Goal: Task Accomplishment & Management: Use online tool/utility

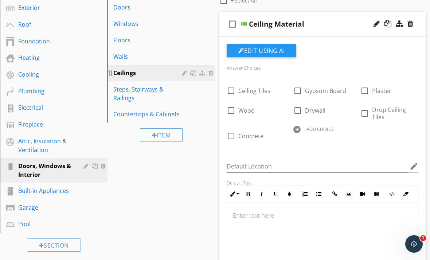
click at [150, 72] on div "Ceilings" at bounding box center [148, 72] width 71 height 9
click at [244, 24] on div at bounding box center [244, 24] width 6 height 6
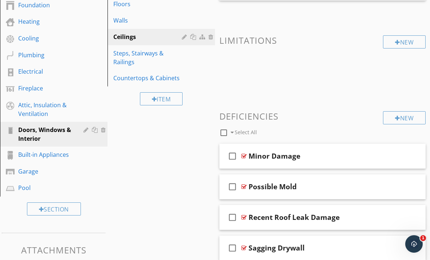
scroll to position [155, 0]
click at [245, 156] on div at bounding box center [243, 156] width 5 height 6
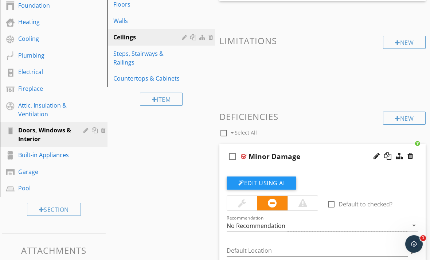
scroll to position [223, 0]
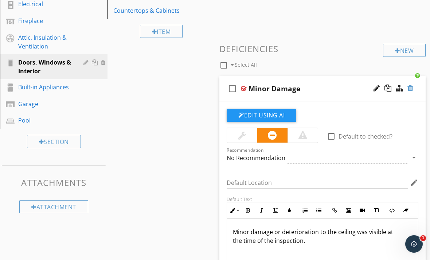
click at [411, 87] on div at bounding box center [410, 87] width 6 height 7
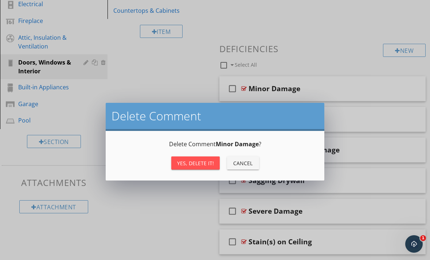
click at [190, 166] on div "Yes, Delete it!" at bounding box center [195, 163] width 37 height 8
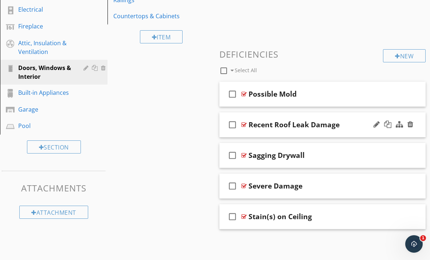
scroll to position [193, 0]
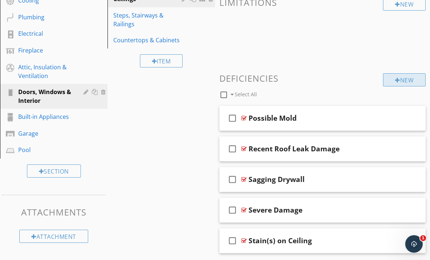
click at [395, 84] on div "New" at bounding box center [404, 79] width 43 height 13
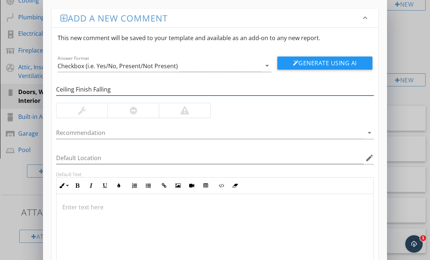
type input "Ceiling Finish Falling"
click at [92, 106] on div at bounding box center [81, 110] width 51 height 15
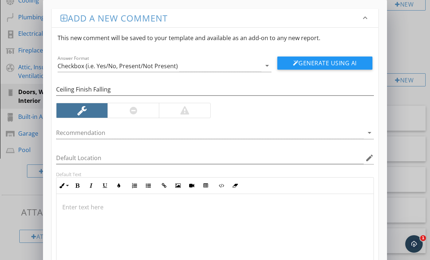
click at [98, 213] on div at bounding box center [214, 230] width 317 height 73
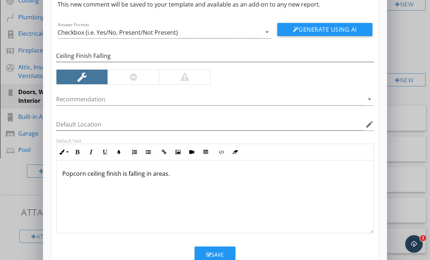
scroll to position [33, 0]
click at [207, 251] on div "Save" at bounding box center [214, 255] width 17 height 8
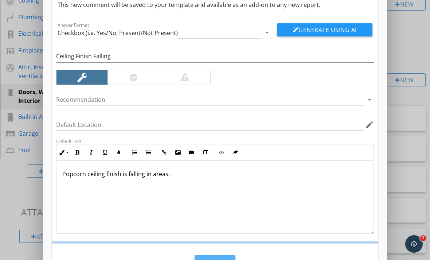
scroll to position [0, 0]
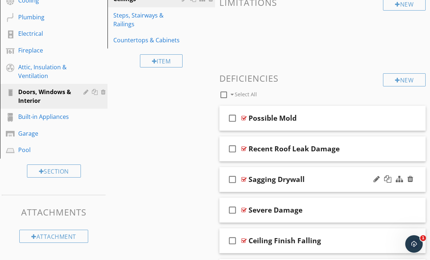
click at [246, 179] on div at bounding box center [243, 179] width 5 height 6
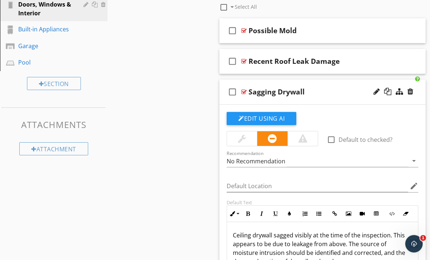
scroll to position [288, 0]
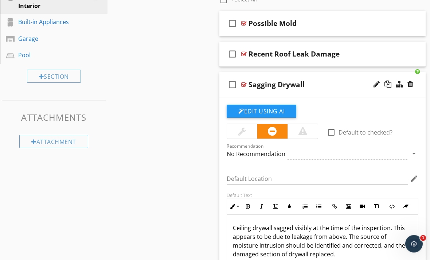
click at [390, 227] on p "Ceiling drywall sagged visibly at the time of the inspection. This appears to b…" at bounding box center [322, 241] width 179 height 35
click at [392, 226] on p "Ceiling drywall sagged visibly at the time of the inspection. This appears to b…" at bounding box center [322, 241] width 179 height 35
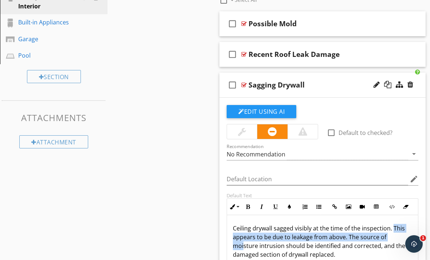
drag, startPoint x: 392, startPoint y: 226, endPoint x: 397, endPoint y: 236, distance: 11.1
click at [397, 237] on p "Ceiling drywall sagged visibly at the time of the inspection. This appears to b…" at bounding box center [322, 241] width 179 height 35
click at [250, 224] on p "Ceiling drywall sagged visibly at the time of the inspection. This appears to b…" at bounding box center [322, 241] width 179 height 35
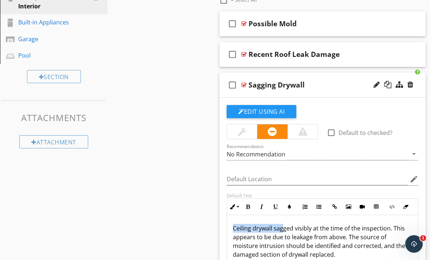
drag, startPoint x: 234, startPoint y: 224, endPoint x: 283, endPoint y: 230, distance: 49.1
click at [283, 230] on p "Ceiling drywall sagged visibly at the time of the inspection. This appears to b…" at bounding box center [322, 241] width 179 height 35
click at [255, 225] on p "Ceiling drywall sagged visibly at the time of the inspection. This appears to b…" at bounding box center [322, 241] width 179 height 35
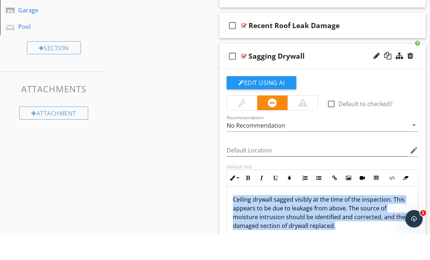
scroll to position [0, 0]
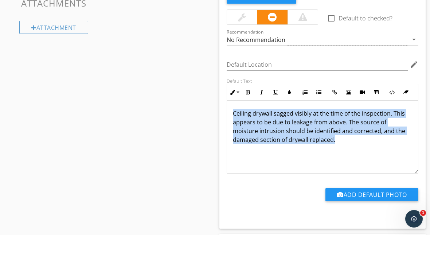
drag, startPoint x: 231, startPoint y: 225, endPoint x: 333, endPoint y: 276, distance: 113.8
click at [333, 259] on div "Comments New Informational check_box_outline_blank Select All check_box_outline…" at bounding box center [322, 39] width 215 height 660
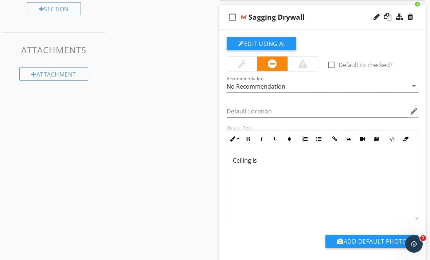
scroll to position [351, 0]
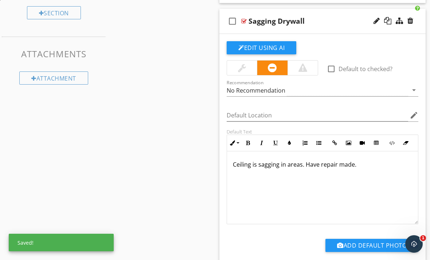
click at [304, 68] on div at bounding box center [302, 67] width 9 height 9
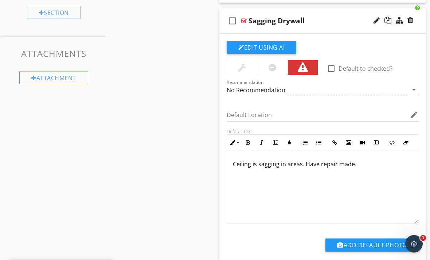
scroll to position [352, 0]
click at [245, 19] on div at bounding box center [243, 21] width 5 height 6
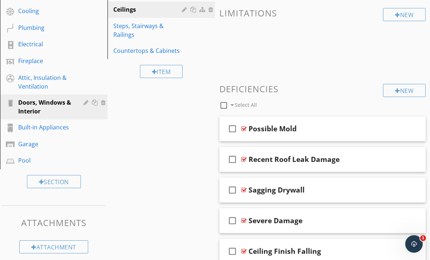
scroll to position [182, 0]
click at [245, 127] on div at bounding box center [243, 129] width 5 height 6
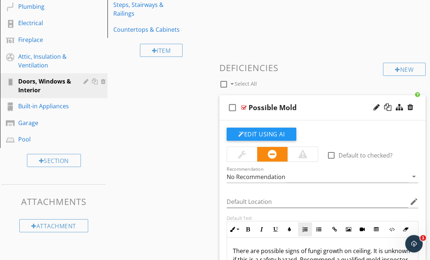
scroll to position [232, 0]
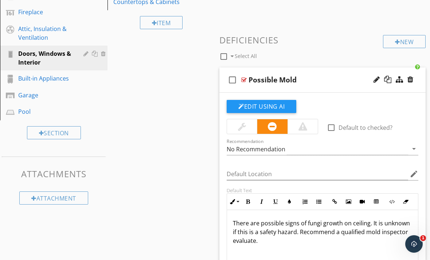
click at [234, 220] on p "There are possible signs of fungi growth on ceiling. It is unknown if this is a…" at bounding box center [322, 231] width 179 height 26
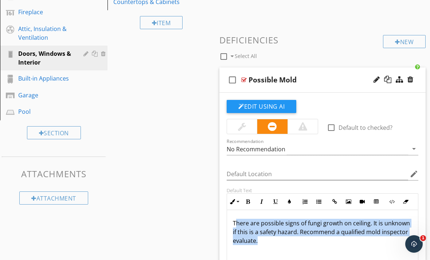
drag, startPoint x: 235, startPoint y: 221, endPoint x: 321, endPoint y: 246, distance: 89.2
click at [326, 245] on div "There are possible signs of fungi growth on ceiling. It is unknown if this is a…" at bounding box center [322, 246] width 191 height 73
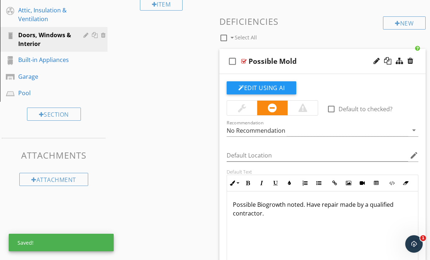
scroll to position [239, 0]
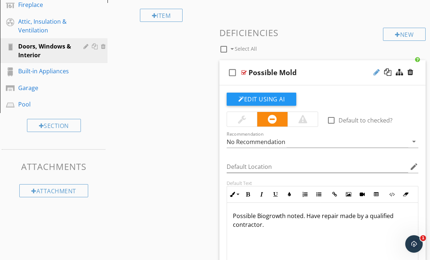
click at [375, 71] on div at bounding box center [376, 71] width 6 height 7
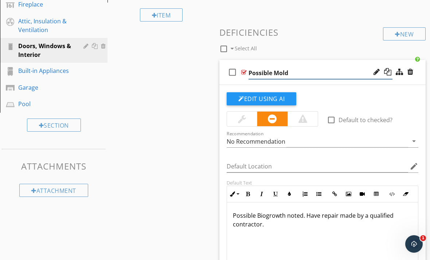
click at [320, 76] on input "Possible Mold" at bounding box center [320, 73] width 144 height 12
type input "P"
type input "B"
type input "Possible Biogrowth"
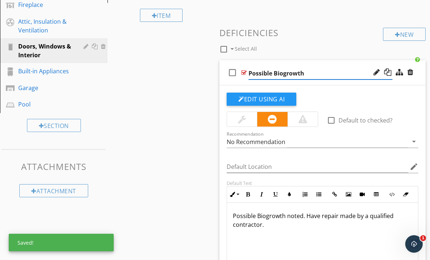
click at [244, 71] on div at bounding box center [243, 73] width 5 height 6
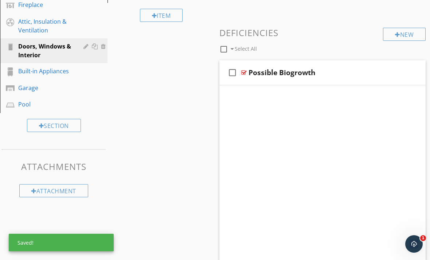
scroll to position [224, 0]
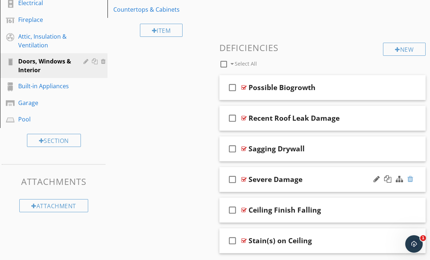
click at [411, 178] on div at bounding box center [410, 178] width 6 height 7
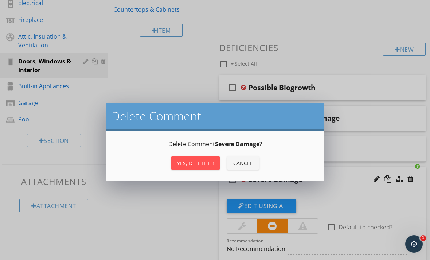
click at [200, 162] on div "Yes, Delete it!" at bounding box center [195, 163] width 37 height 8
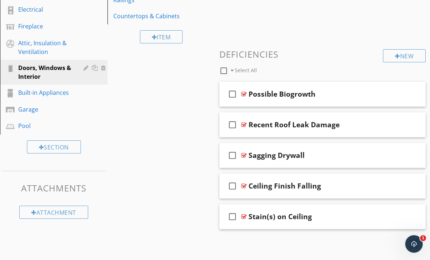
scroll to position [193, 0]
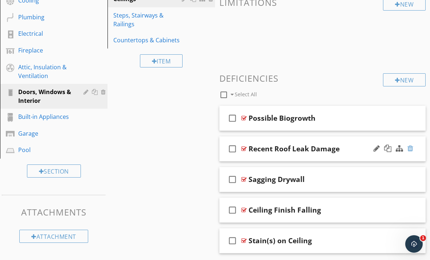
click at [410, 149] on div at bounding box center [410, 148] width 6 height 7
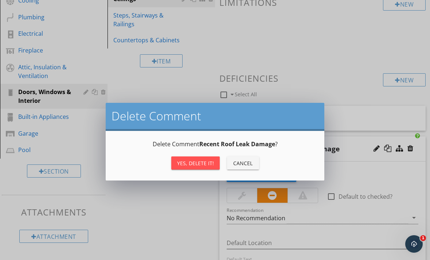
click at [196, 166] on div "Yes, Delete it!" at bounding box center [195, 163] width 37 height 8
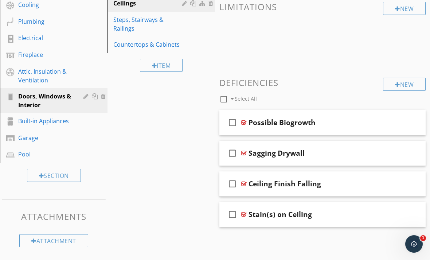
scroll to position [165, 0]
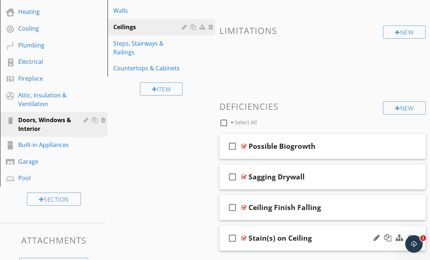
click at [411, 238] on div at bounding box center [410, 237] width 6 height 7
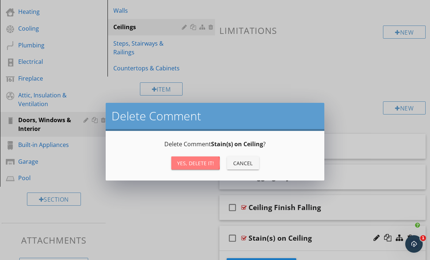
click at [205, 165] on div "Yes, Delete it!" at bounding box center [195, 163] width 37 height 8
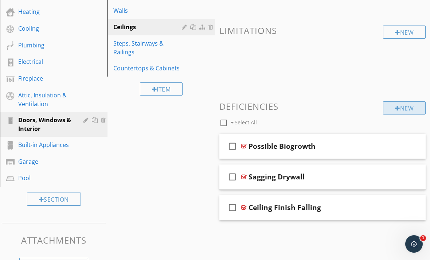
click at [408, 110] on div "New" at bounding box center [404, 107] width 43 height 13
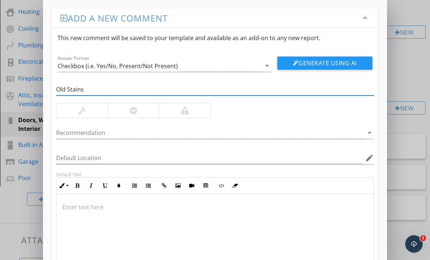
type input "Old Stains"
click at [75, 113] on div at bounding box center [81, 110] width 51 height 15
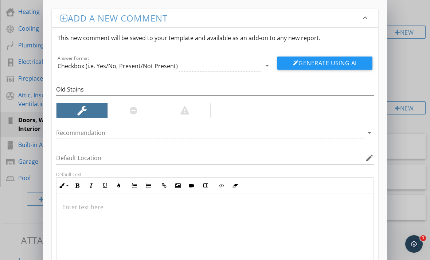
click at [186, 207] on p at bounding box center [214, 206] width 305 height 9
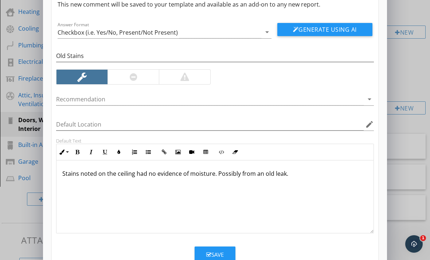
scroll to position [33, 0]
click at [202, 253] on button "Save" at bounding box center [214, 254] width 41 height 16
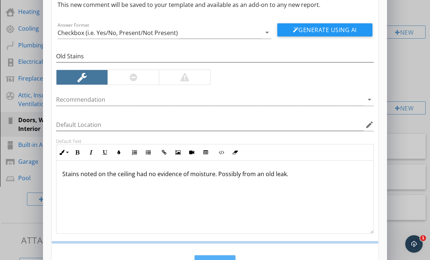
scroll to position [0, 0]
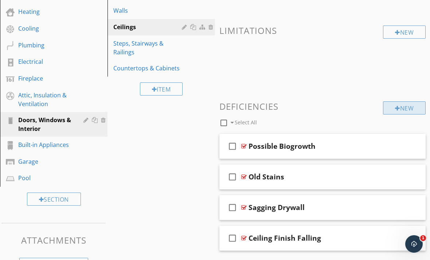
click at [391, 110] on div "New" at bounding box center [404, 107] width 43 height 13
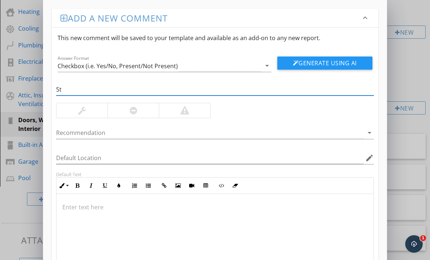
type input "S"
type input "Moisture Stains"
click at [188, 107] on div at bounding box center [184, 110] width 9 height 9
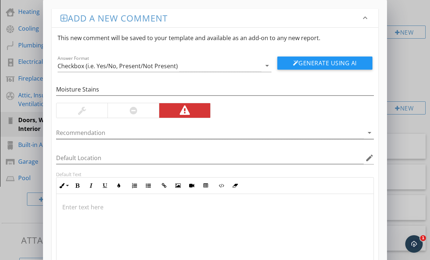
click at [364, 134] on div "arrow_drop_down" at bounding box center [368, 132] width 10 height 9
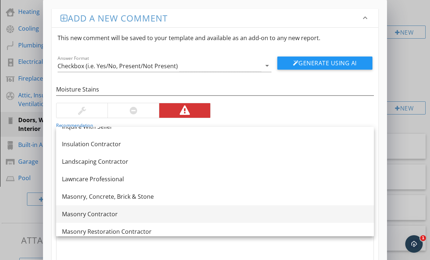
scroll to position [805, 0]
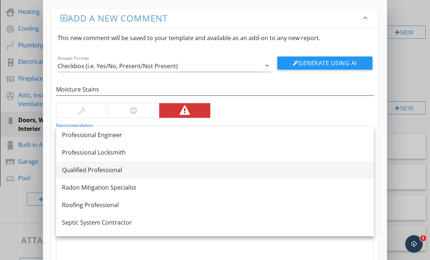
click at [95, 175] on link "Qualified Professional" at bounding box center [214, 169] width 317 height 17
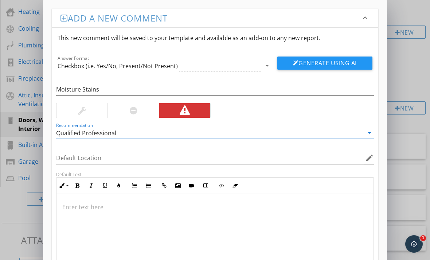
click at [100, 214] on div at bounding box center [214, 230] width 317 height 73
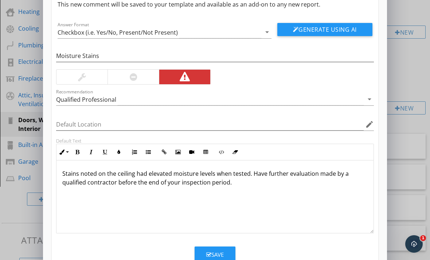
scroll to position [33, 0]
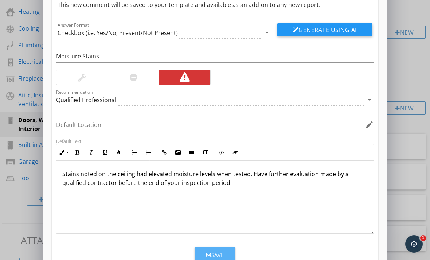
click at [205, 252] on button "Save" at bounding box center [214, 254] width 41 height 16
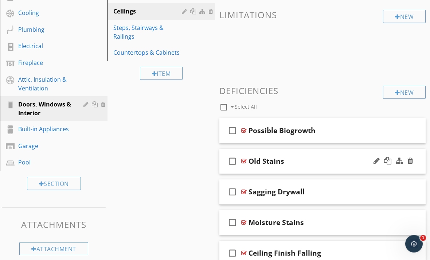
scroll to position [160, 0]
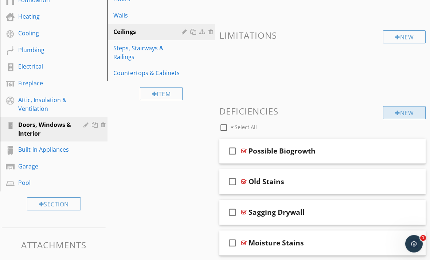
click at [390, 110] on div "New" at bounding box center [404, 112] width 43 height 13
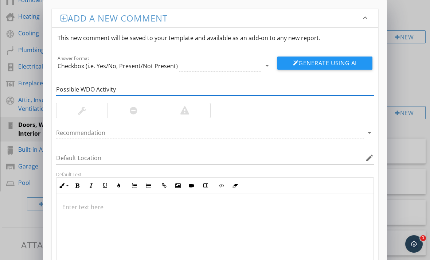
type input "Possible WDO Activity"
click at [184, 113] on div at bounding box center [184, 110] width 9 height 9
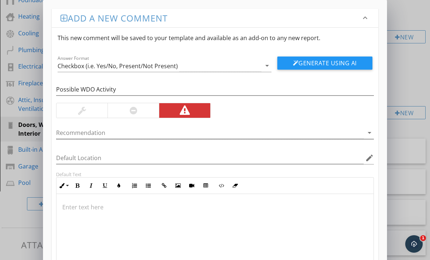
click at [367, 131] on icon "arrow_drop_down" at bounding box center [369, 132] width 9 height 9
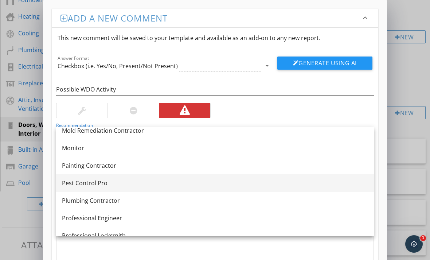
scroll to position [732, 0]
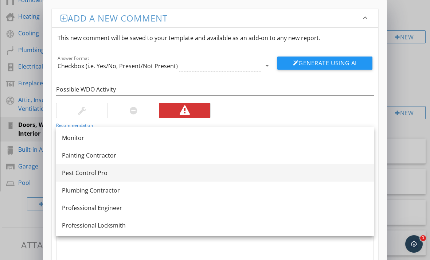
click at [94, 175] on div "Pest Control Pro" at bounding box center [215, 172] width 306 height 9
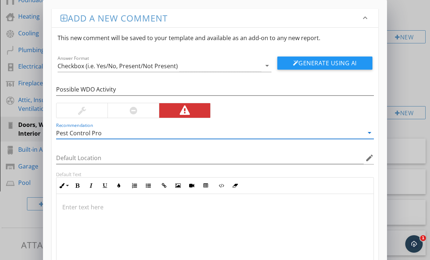
click at [96, 212] on div at bounding box center [214, 230] width 317 height 73
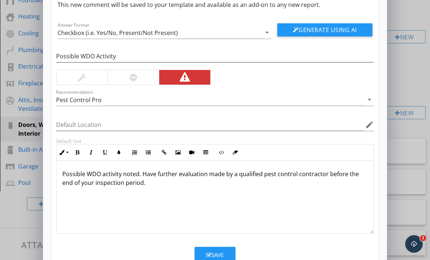
scroll to position [33, 0]
click at [203, 249] on button "Save" at bounding box center [214, 254] width 41 height 16
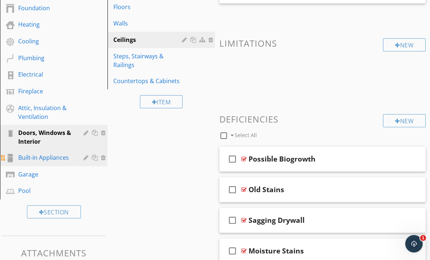
scroll to position [153, 0]
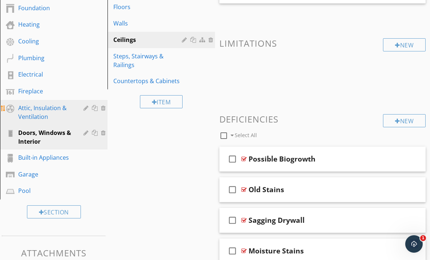
click at [45, 115] on div "Attic, Insulation & Ventilation" at bounding box center [45, 111] width 55 height 17
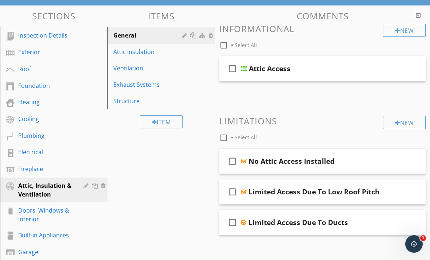
scroll to position [71, 0]
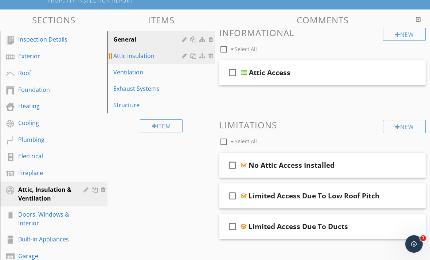
click at [155, 59] on div "Attic Insulation" at bounding box center [148, 55] width 71 height 9
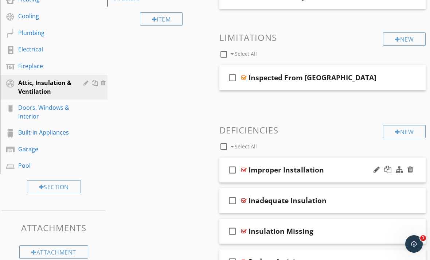
scroll to position [177, 0]
click at [397, 133] on div at bounding box center [397, 132] width 5 height 6
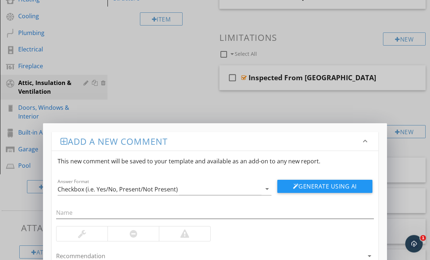
scroll to position [178, 0]
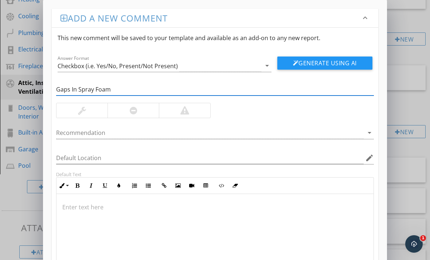
type input "Gaps In Spray Foam"
click at [184, 110] on div at bounding box center [184, 110] width 9 height 9
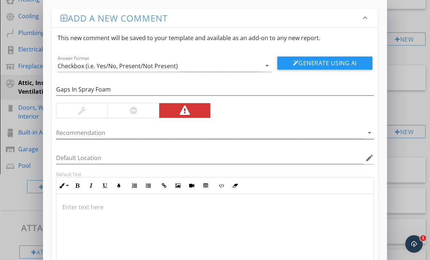
click at [366, 135] on icon "arrow_drop_down" at bounding box center [369, 132] width 9 height 9
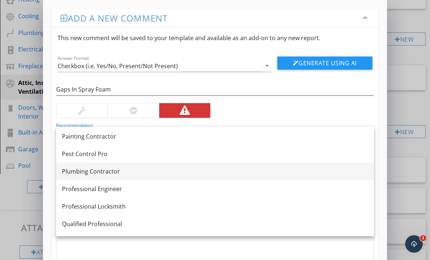
scroll to position [756, 0]
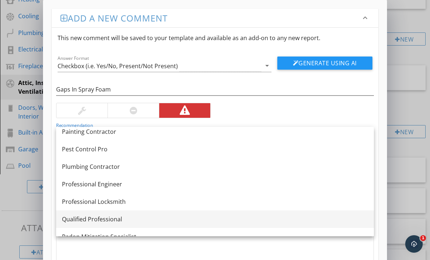
click at [165, 217] on div "Qualified Professional" at bounding box center [215, 218] width 306 height 9
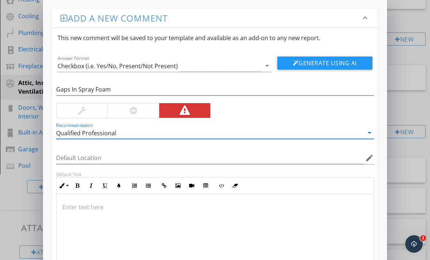
click at [130, 215] on div at bounding box center [214, 230] width 317 height 73
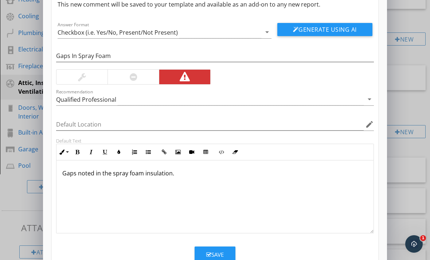
scroll to position [33, 0]
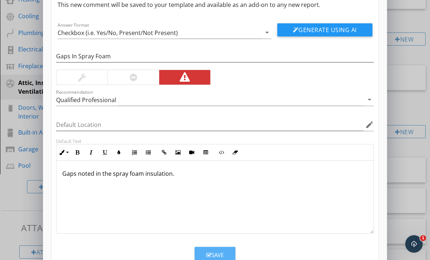
click at [207, 253] on icon "button" at bounding box center [208, 254] width 5 height 5
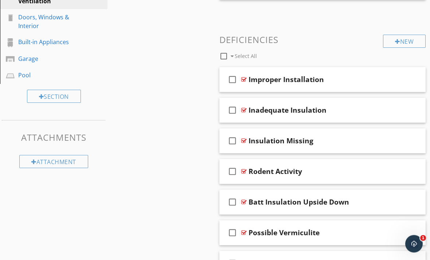
scroll to position [291, 0]
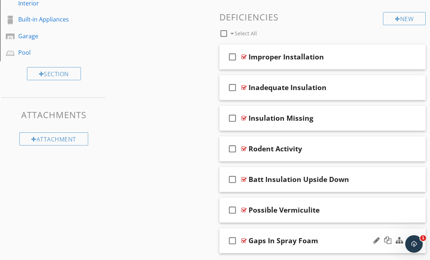
click at [245, 239] on div at bounding box center [243, 240] width 5 height 6
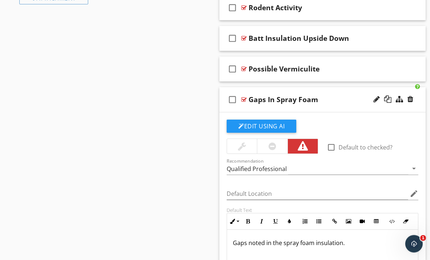
scroll to position [431, 0]
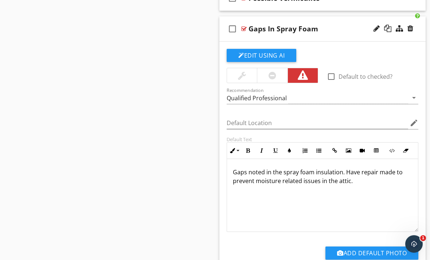
scroll to position [0, 0]
click at [245, 28] on div at bounding box center [243, 29] width 5 height 6
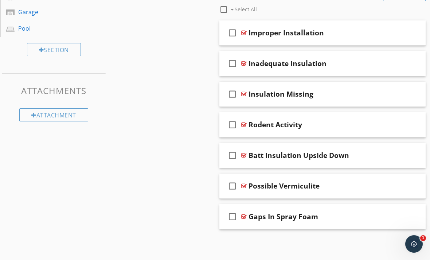
scroll to position [291, 0]
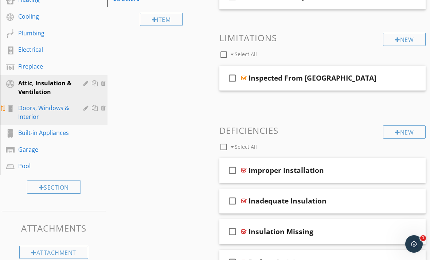
click at [63, 112] on div "Doors, Windows & Interior" at bounding box center [45, 111] width 55 height 17
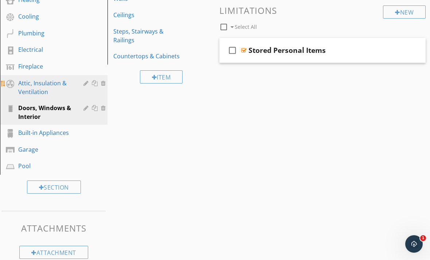
scroll to position [165, 0]
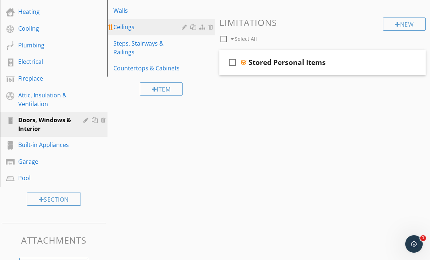
click at [134, 24] on div "Ceilings" at bounding box center [148, 27] width 71 height 9
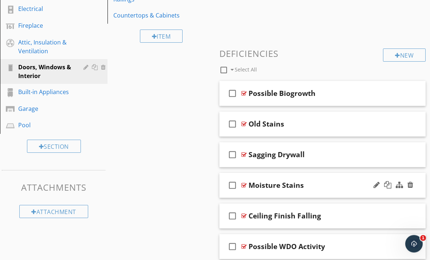
scroll to position [216, 0]
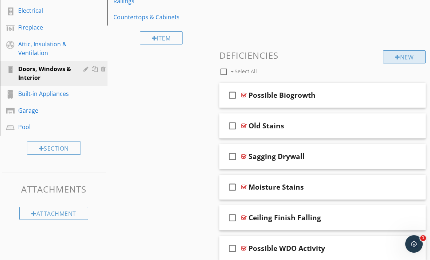
click at [390, 60] on div "New" at bounding box center [404, 56] width 43 height 13
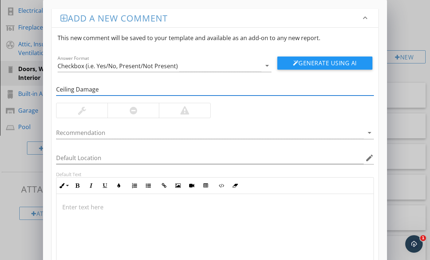
type input "Ceiling Damage"
click at [170, 114] on div at bounding box center [184, 110] width 51 height 15
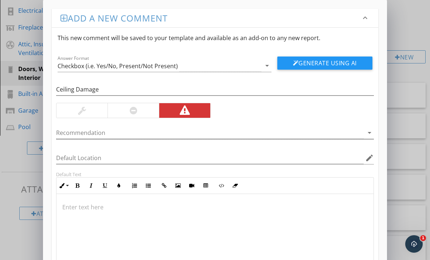
click at [372, 134] on icon "arrow_drop_down" at bounding box center [369, 132] width 9 height 9
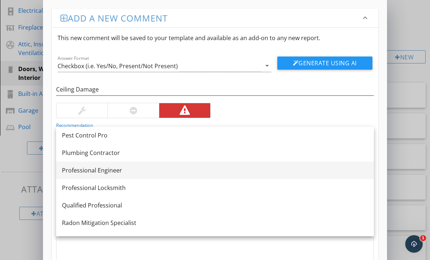
scroll to position [775, 0]
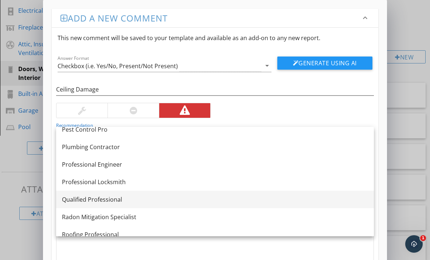
click at [114, 200] on div "Qualified Professional" at bounding box center [215, 199] width 306 height 9
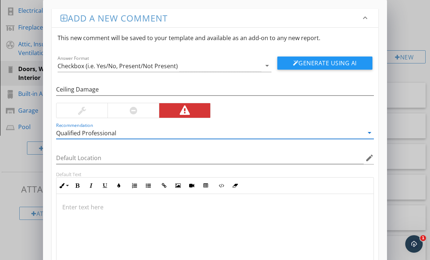
click at [114, 200] on div at bounding box center [214, 230] width 317 height 73
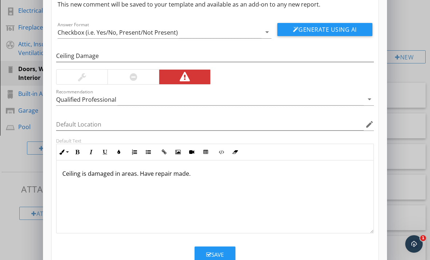
scroll to position [33, 0]
click at [228, 253] on button "Save" at bounding box center [214, 254] width 41 height 16
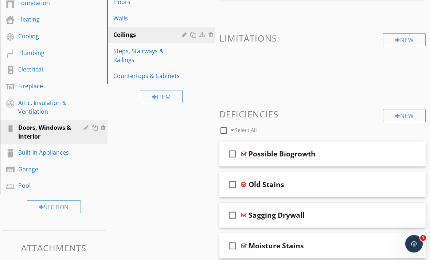
scroll to position [139, 0]
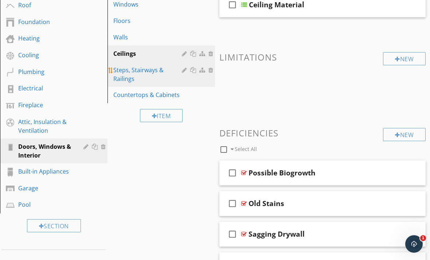
click at [138, 72] on div "Steps, Stairways & Railings" at bounding box center [148, 74] width 71 height 17
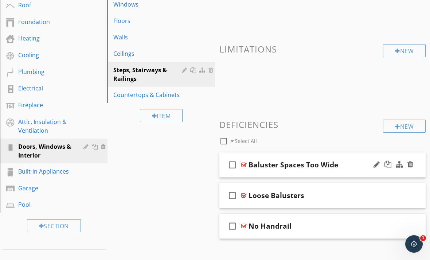
click at [242, 163] on div at bounding box center [243, 165] width 5 height 6
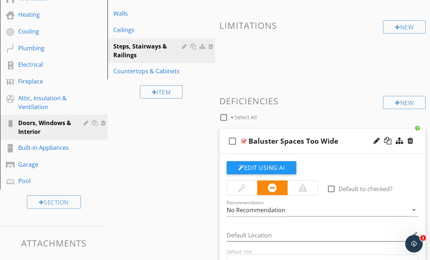
click at [300, 186] on div at bounding box center [302, 188] width 9 height 9
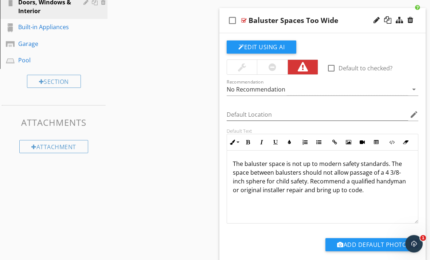
scroll to position [283, 0]
click at [293, 180] on p "The baluster space is not up to modern safety standards. The space between balu…" at bounding box center [322, 176] width 179 height 35
click at [296, 180] on p "The baluster space is not up to modern safety standards. The space between balu…" at bounding box center [322, 176] width 179 height 35
drag, startPoint x: 296, startPoint y: 180, endPoint x: 336, endPoint y: 195, distance: 42.9
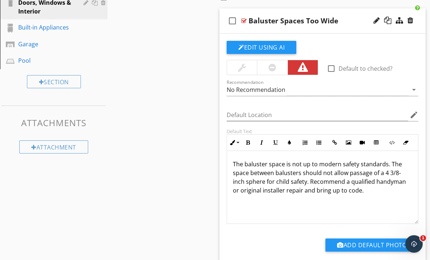
click at [336, 195] on div "The baluster space is not up to modern safety standards. The space between balu…" at bounding box center [322, 187] width 191 height 73
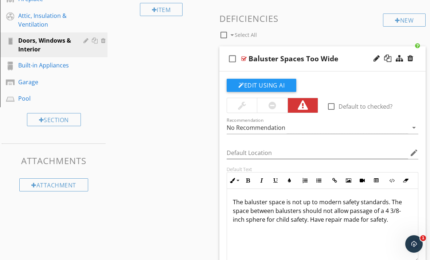
click at [245, 57] on div at bounding box center [243, 59] width 5 height 6
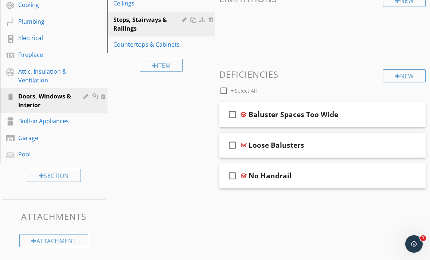
scroll to position [165, 0]
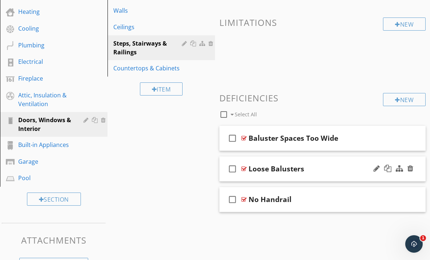
click at [243, 167] on div at bounding box center [243, 169] width 5 height 6
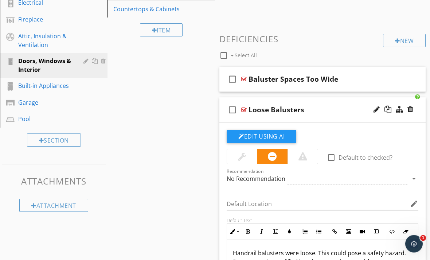
click at [301, 156] on div at bounding box center [302, 156] width 9 height 9
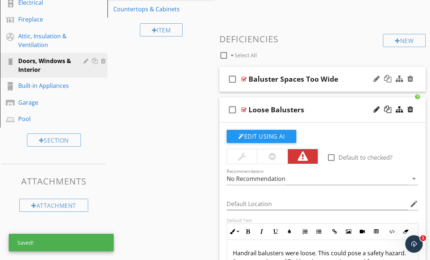
click at [244, 77] on div at bounding box center [243, 79] width 5 height 6
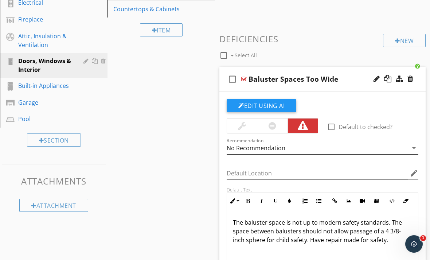
click at [413, 147] on icon "arrow_drop_down" at bounding box center [413, 147] width 9 height 9
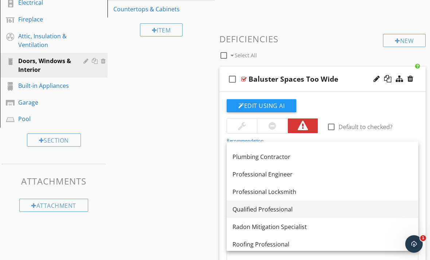
scroll to position [787, 0]
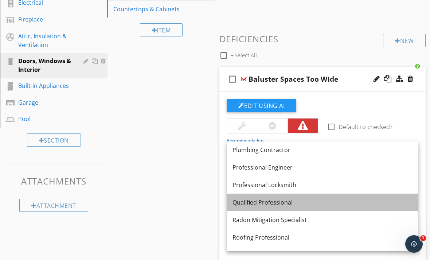
click at [284, 207] on link "Qualified Professional" at bounding box center [322, 201] width 192 height 17
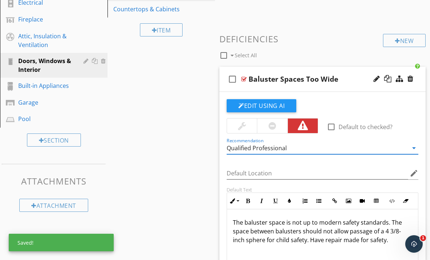
click at [246, 80] on div "check_box_outline_blank Baluster Spaces Too Wide" at bounding box center [322, 79] width 206 height 25
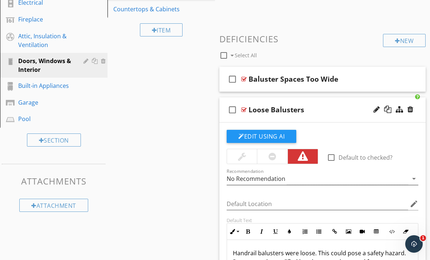
click at [411, 181] on icon "arrow_drop_down" at bounding box center [413, 178] width 9 height 9
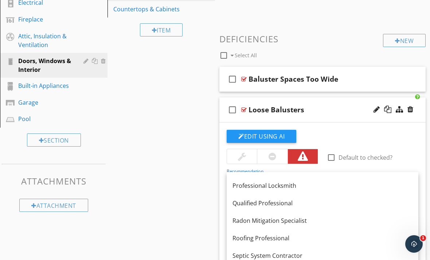
scroll to position [817, 0]
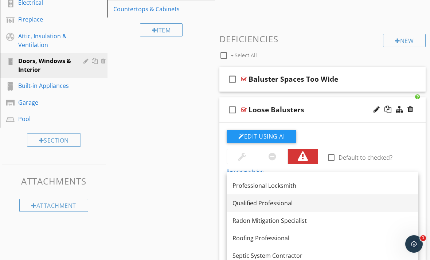
click at [307, 209] on link "Qualified Professional" at bounding box center [322, 202] width 192 height 17
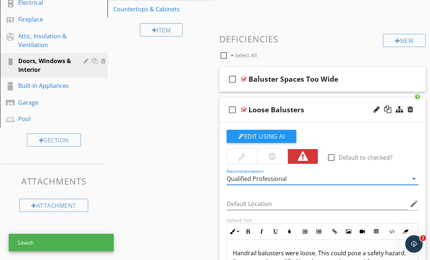
click at [247, 107] on div "check_box_outline_blank Loose Balusters" at bounding box center [322, 109] width 206 height 25
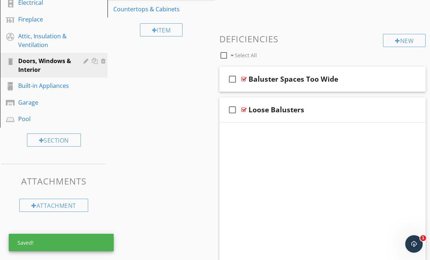
scroll to position [165, 0]
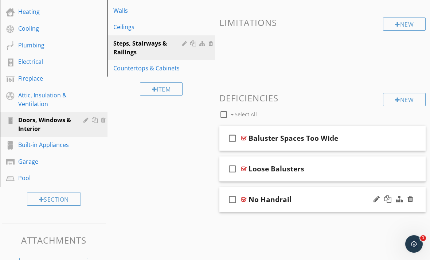
click at [243, 199] on div at bounding box center [243, 199] width 5 height 6
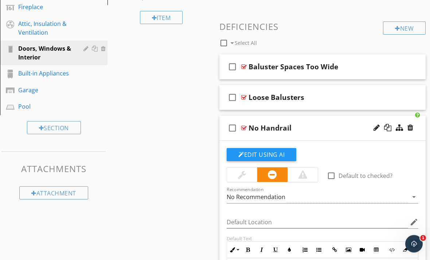
scroll to position [274, 0]
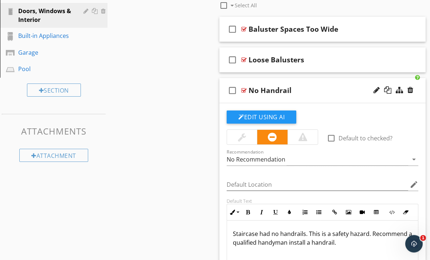
click at [304, 134] on div at bounding box center [302, 137] width 9 height 9
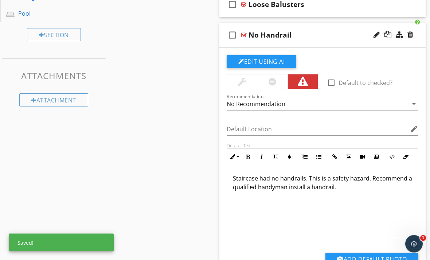
scroll to position [330, 0]
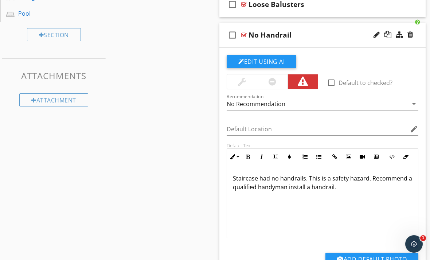
click at [376, 180] on p "Staircase had no handrails. This is a safety hazard. Recommend a qualified hand…" at bounding box center [322, 182] width 179 height 17
click at [371, 177] on p "Staircase had no handrails. This is a safety hazard. Recommend a qualified hand…" at bounding box center [322, 182] width 179 height 17
drag, startPoint x: 372, startPoint y: 177, endPoint x: 393, endPoint y: 195, distance: 27.6
click at [393, 195] on div "Staircase had no handrails. This is a safety hazard. Recommend a qualified hand…" at bounding box center [322, 201] width 191 height 73
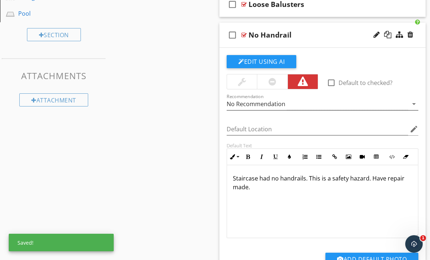
click at [413, 105] on icon "arrow_drop_down" at bounding box center [413, 103] width 9 height 9
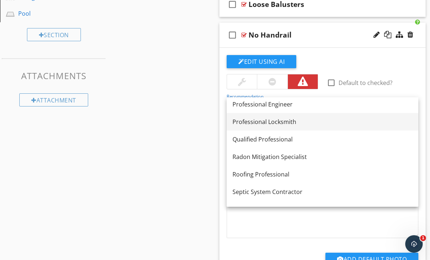
scroll to position [806, 0]
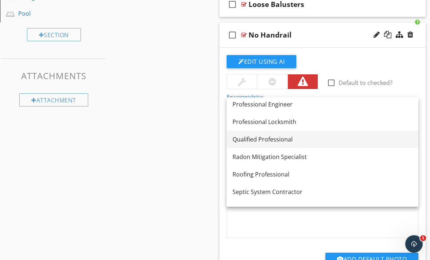
click at [297, 143] on div "Qualified Professional" at bounding box center [322, 139] width 180 height 9
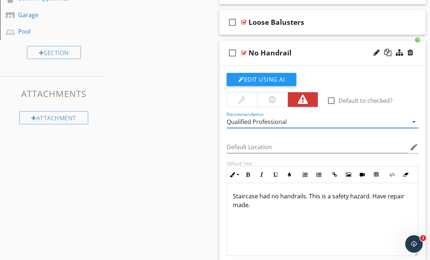
scroll to position [299, 0]
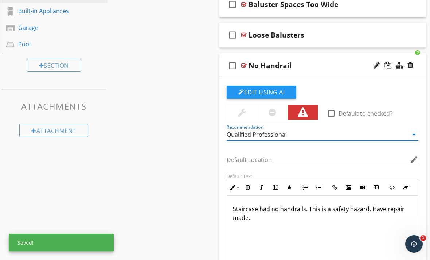
click at [243, 64] on div at bounding box center [243, 66] width 5 height 6
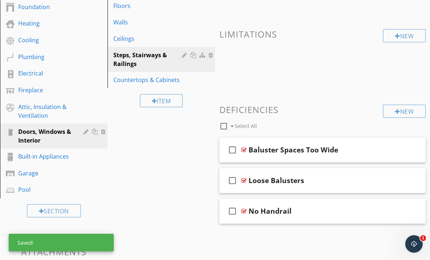
scroll to position [141, 0]
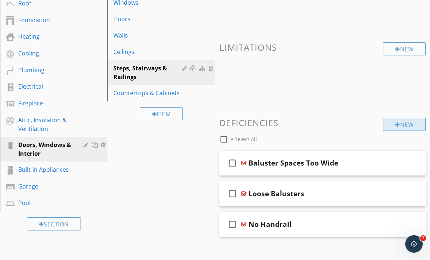
click at [390, 119] on div "New" at bounding box center [404, 124] width 43 height 13
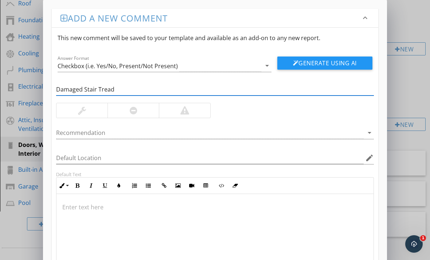
type input "Damaged Stair Tread"
click at [192, 113] on div at bounding box center [184, 110] width 51 height 15
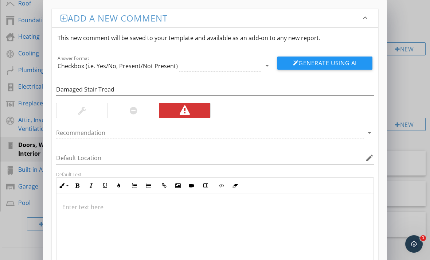
click at [371, 135] on icon "arrow_drop_down" at bounding box center [369, 132] width 9 height 9
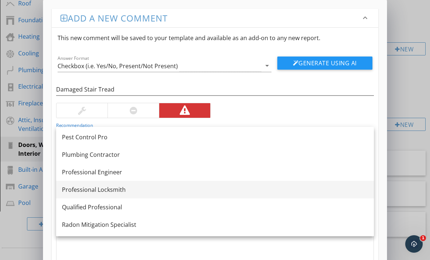
scroll to position [770, 0]
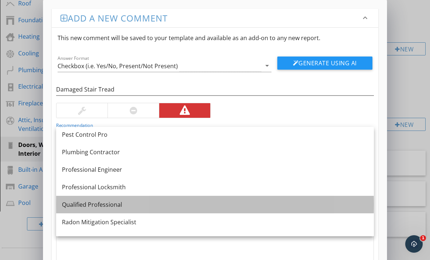
click at [145, 201] on div "Qualified Professional" at bounding box center [215, 204] width 306 height 9
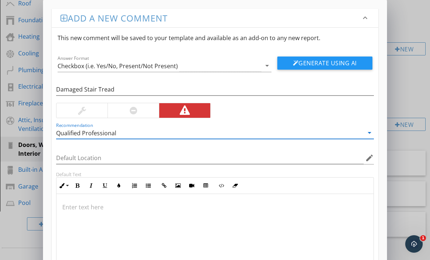
click at [143, 202] on div at bounding box center [214, 230] width 317 height 73
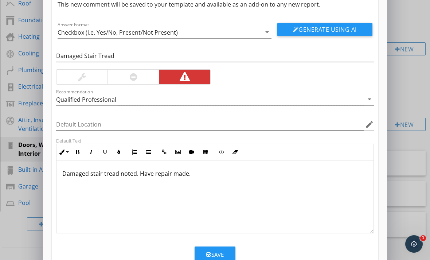
scroll to position [33, 0]
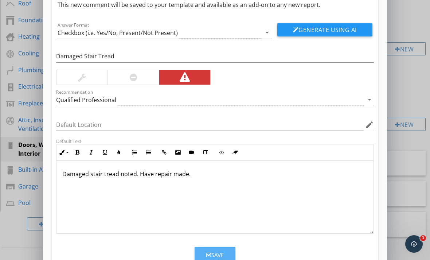
click at [201, 251] on button "Save" at bounding box center [214, 254] width 41 height 16
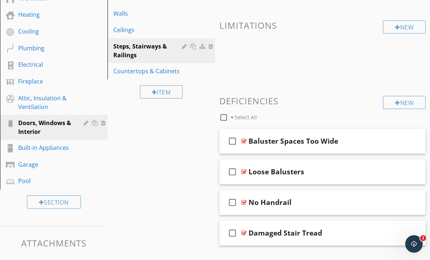
scroll to position [164, 0]
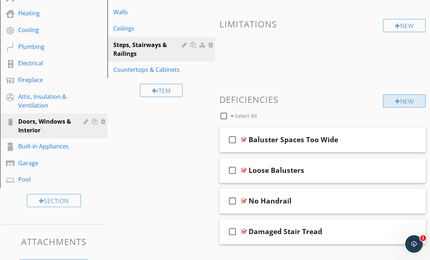
click at [409, 103] on div "New" at bounding box center [404, 100] width 43 height 13
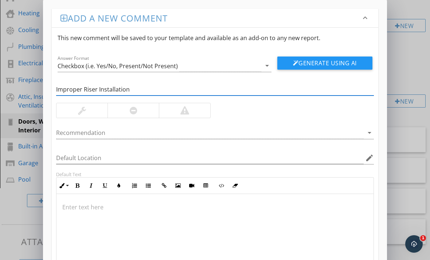
type input "Improper Riser Installation"
click at [189, 111] on div at bounding box center [184, 110] width 51 height 15
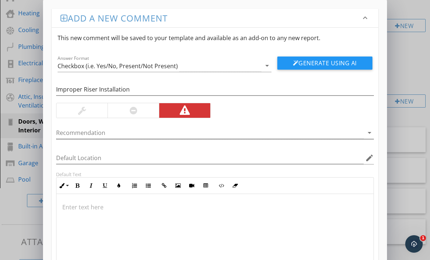
click at [365, 135] on icon "arrow_drop_down" at bounding box center [369, 132] width 9 height 9
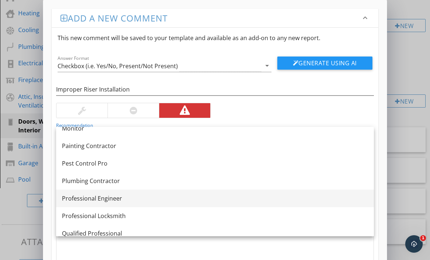
scroll to position [778, 0]
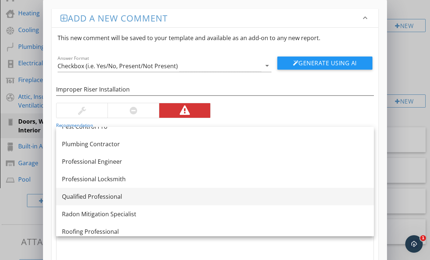
click at [126, 198] on div "Qualified Professional" at bounding box center [215, 196] width 306 height 9
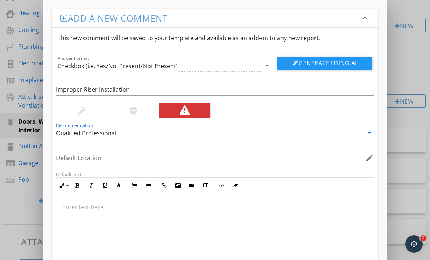
click at [115, 212] on div at bounding box center [214, 230] width 317 height 73
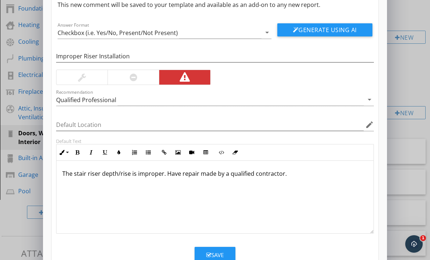
scroll to position [152, 0]
click at [221, 253] on div "Save" at bounding box center [214, 255] width 17 height 8
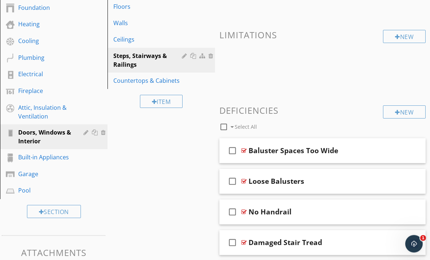
scroll to position [185, 0]
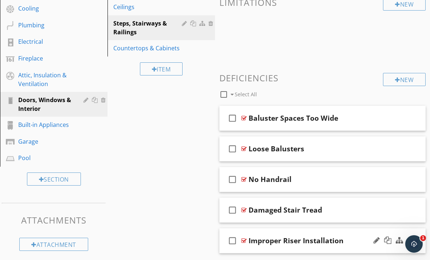
click at [244, 240] on div at bounding box center [243, 240] width 5 height 6
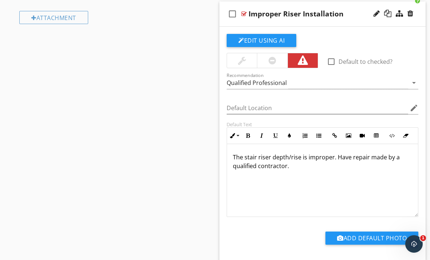
scroll to position [424, 0]
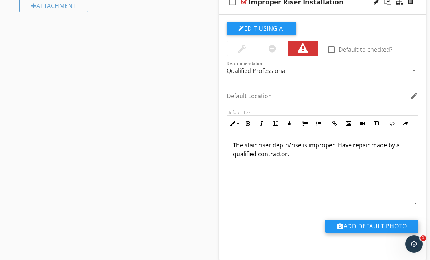
click at [340, 228] on div at bounding box center [340, 226] width 7 height 6
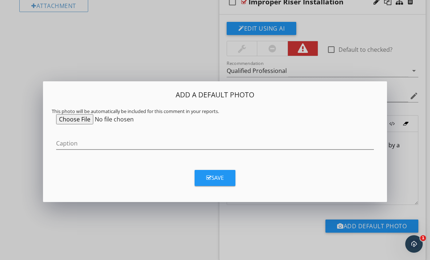
click at [81, 119] on input "file" at bounding box center [111, 119] width 111 height 10
type input "C:\fakepath\IMG_0025.webp"
click at [210, 178] on icon "button" at bounding box center [208, 177] width 5 height 5
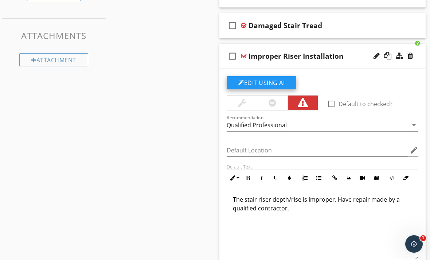
scroll to position [0, 0]
click at [245, 57] on div at bounding box center [243, 56] width 5 height 6
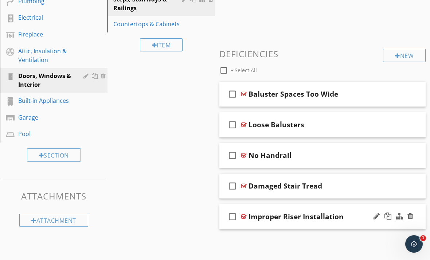
scroll to position [185, 0]
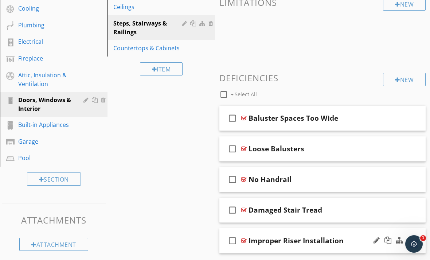
click at [244, 240] on div at bounding box center [243, 240] width 5 height 6
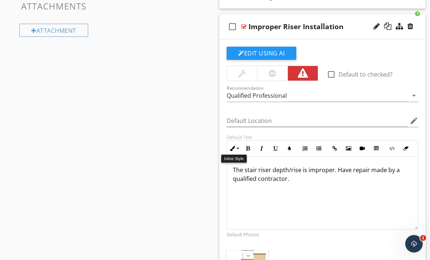
scroll to position [399, 0]
click at [244, 28] on div at bounding box center [243, 27] width 5 height 6
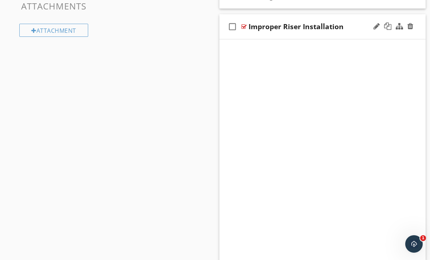
scroll to position [185, 0]
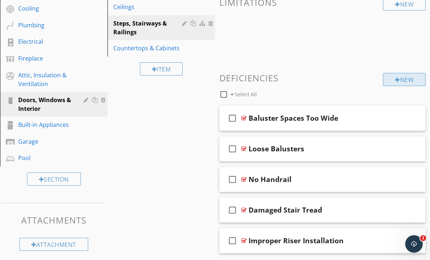
click at [401, 82] on div "New" at bounding box center [404, 79] width 43 height 13
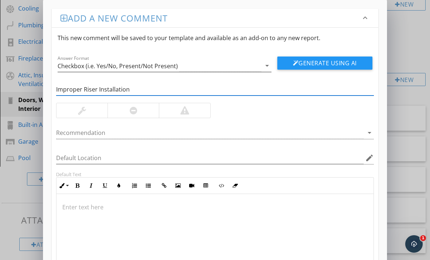
type input "Improper Riser Installation"
click at [268, 64] on icon "arrow_drop_down" at bounding box center [267, 65] width 9 height 9
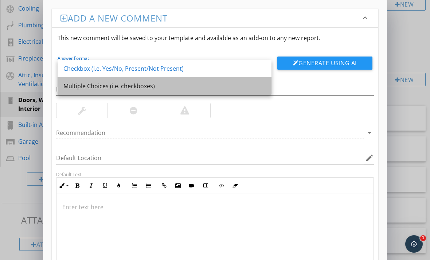
click at [161, 84] on div "Multiple Choices (i.e. checkboxes)" at bounding box center [164, 86] width 202 height 9
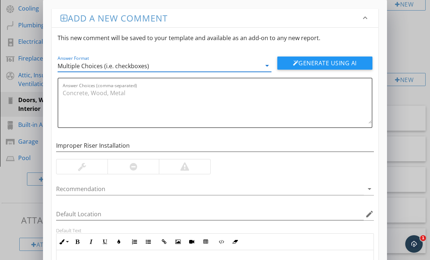
click at [186, 170] on div at bounding box center [184, 166] width 9 height 9
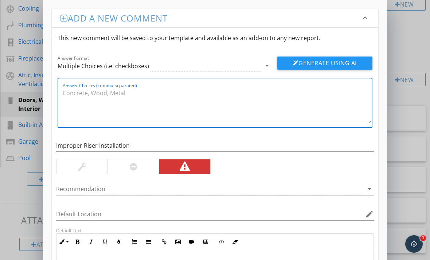
click at [85, 89] on textarea "Answer Choices (comma-separated)" at bounding box center [217, 105] width 309 height 36
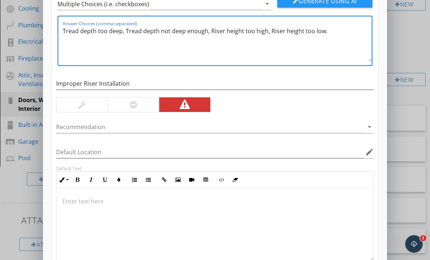
scroll to position [84, 0]
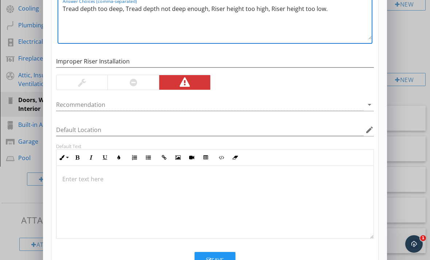
type textarea "Tread depth too deep, Tread depth not deep enough, Riser height too high, Riser…"
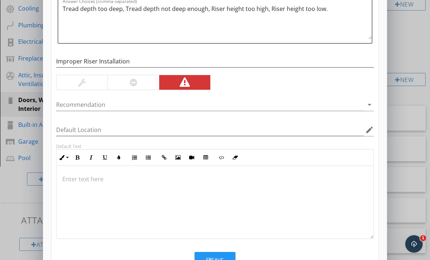
click at [80, 176] on p at bounding box center [214, 178] width 305 height 9
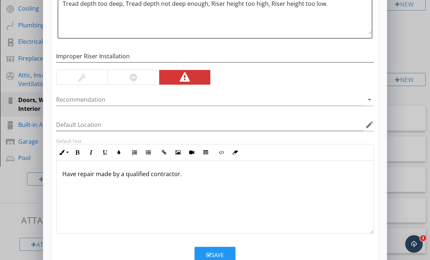
click at [211, 251] on div "Save" at bounding box center [214, 255] width 17 height 8
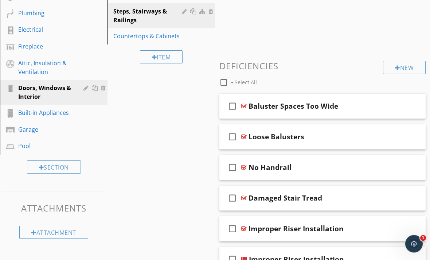
scroll to position [216, 0]
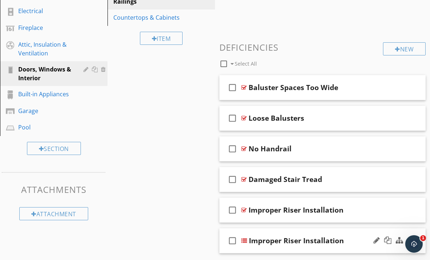
click at [244, 239] on div at bounding box center [244, 240] width 6 height 6
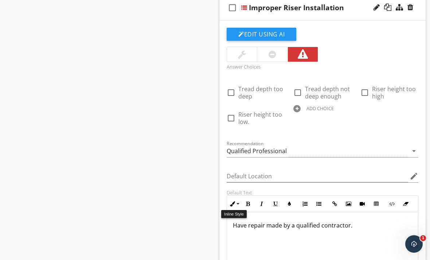
scroll to position [535, 0]
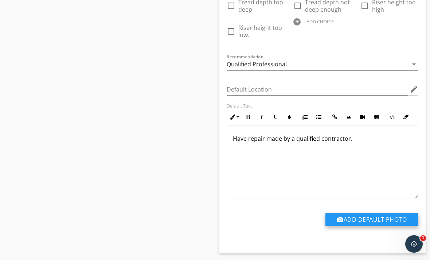
click at [346, 220] on button "Add Default Photo" at bounding box center [371, 219] width 93 height 13
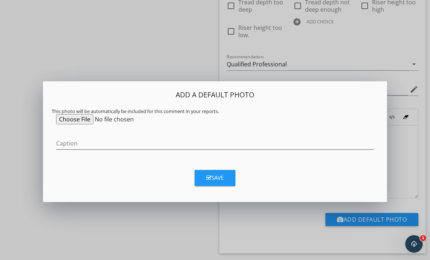
click at [84, 119] on input "file" at bounding box center [111, 119] width 111 height 10
type input "C:\fakepath\IMG_0025.webp"
click at [213, 179] on div "Save" at bounding box center [214, 177] width 17 height 8
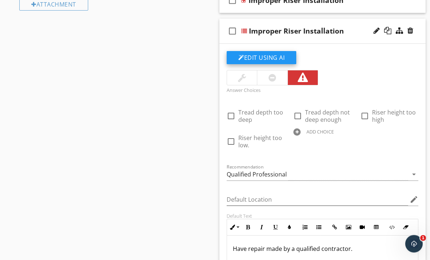
scroll to position [425, 0]
click at [246, 29] on div at bounding box center [244, 31] width 6 height 6
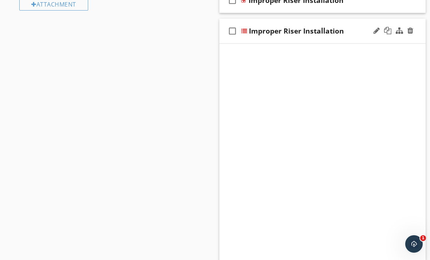
scroll to position [216, 0]
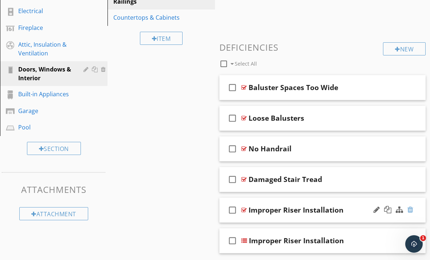
click at [409, 212] on div at bounding box center [410, 209] width 6 height 7
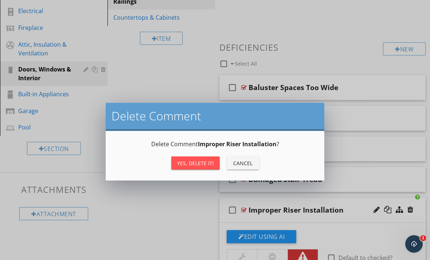
click at [202, 165] on div "Yes, Delete it!" at bounding box center [195, 163] width 37 height 8
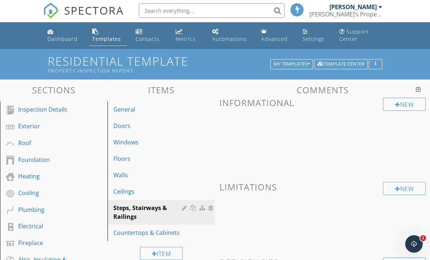
scroll to position [2, 0]
